Goal: Ask a question

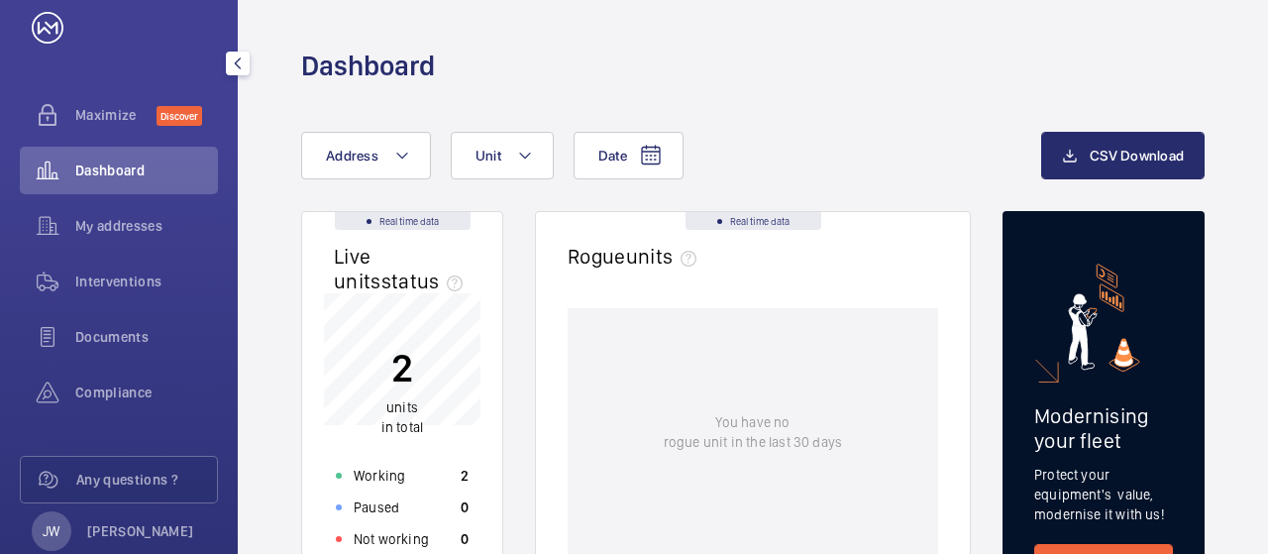
scroll to position [79, 0]
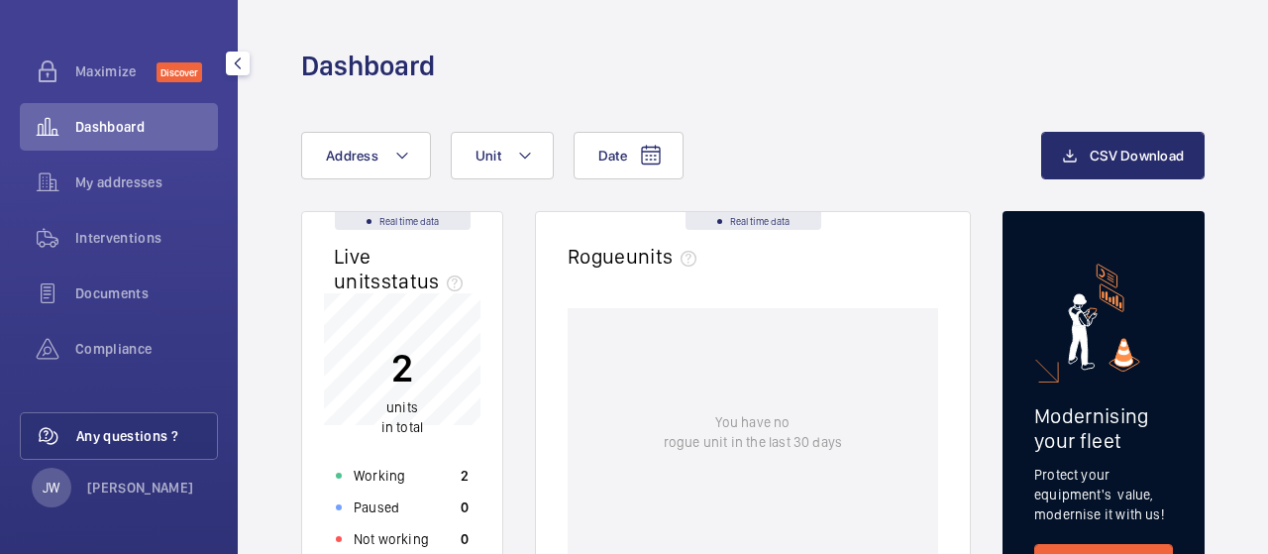
click at [69, 431] on wm-front-icon-button at bounding box center [48, 436] width 55 height 48
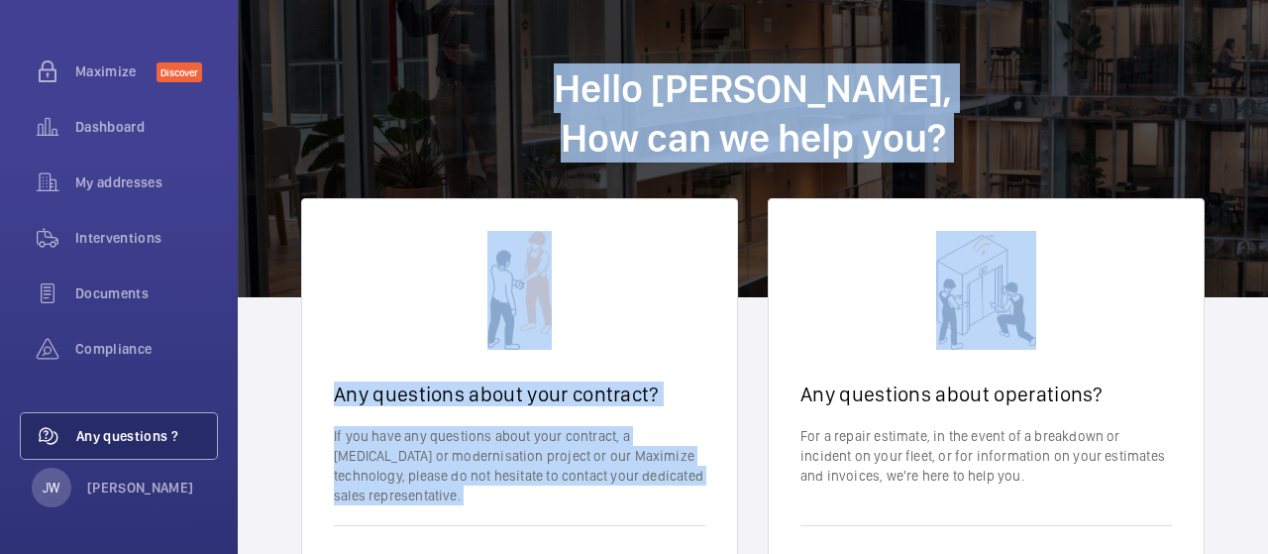
drag, startPoint x: 1263, startPoint y: 98, endPoint x: 1267, endPoint y: 325, distance: 226.9
click at [1267, 325] on wm-front-client-platform-contact "Hello [PERSON_NAME], How can we help you? Any questions about your contract? If…" at bounding box center [753, 378] width 1030 height 757
click at [1172, 245] on wm-front-card-header at bounding box center [986, 290] width 435 height 182
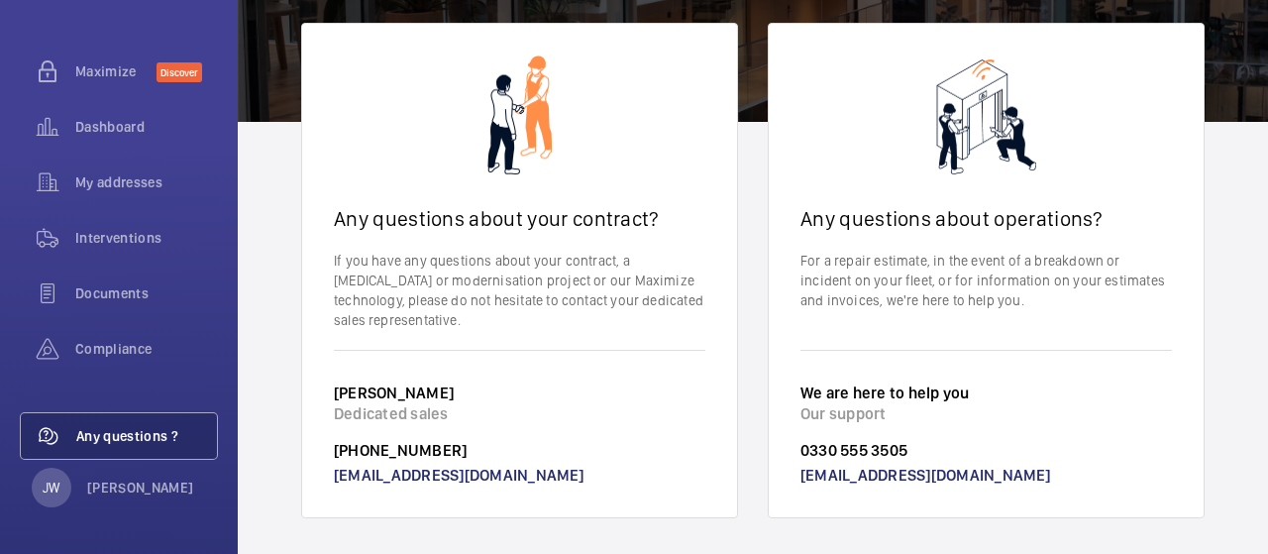
scroll to position [182, 0]
